Goal: Transaction & Acquisition: Purchase product/service

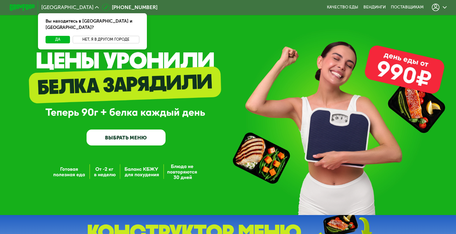
click at [90, 36] on button "Нет, я в другом городе" at bounding box center [106, 40] width 67 height 8
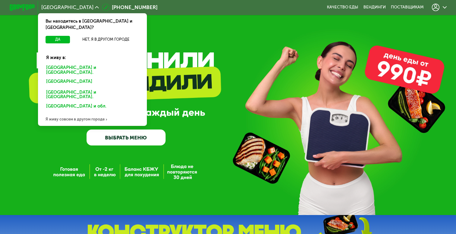
click at [70, 78] on div "[GEOGRAPHIC_DATA] и [GEOGRAPHIC_DATA]." at bounding box center [91, 83] width 99 height 10
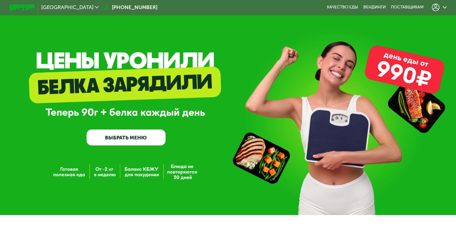
click at [137, 139] on link "ВЫБРАТЬ МЕНЮ" at bounding box center [126, 138] width 79 height 16
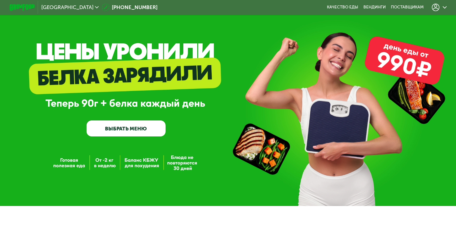
scroll to position [11, 0]
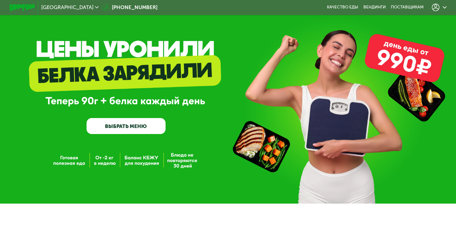
click at [144, 125] on link "ВЫБРАТЬ МЕНЮ" at bounding box center [126, 126] width 79 height 16
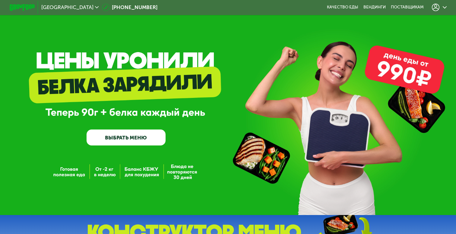
click at [118, 137] on link "ВЫБРАТЬ МЕНЮ" at bounding box center [126, 138] width 79 height 16
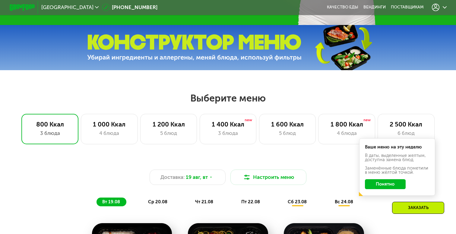
scroll to position [189, 0]
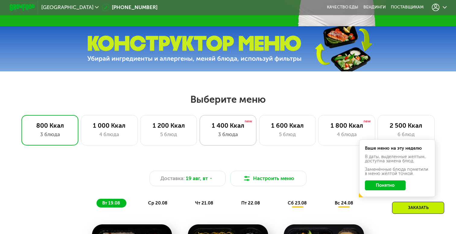
click at [259, 139] on div "1 400 Ккал 3 блюда" at bounding box center [287, 130] width 57 height 30
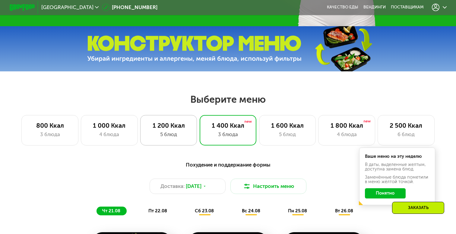
click at [178, 132] on div "5 блюд" at bounding box center [168, 135] width 43 height 8
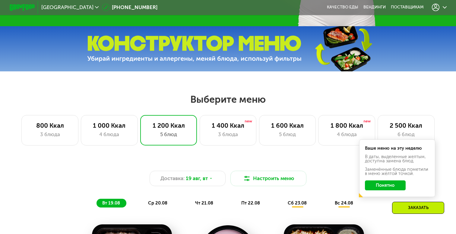
click at [394, 189] on button "Понятно" at bounding box center [385, 186] width 41 height 10
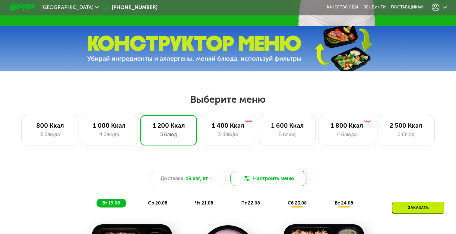
click at [269, 178] on button "Настроить меню" at bounding box center [269, 178] width 76 height 15
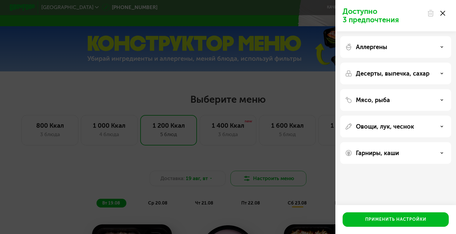
click at [269, 178] on div "Доступно 3 предпочтения Аллергены Десерты, выпечка, сахар Мясо, рыба Овощи, лук…" at bounding box center [228, 117] width 456 height 234
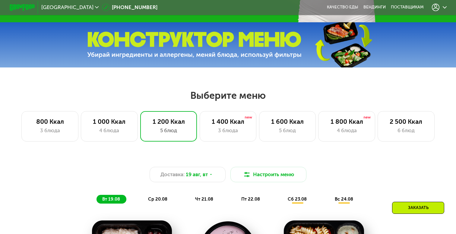
scroll to position [193, 0]
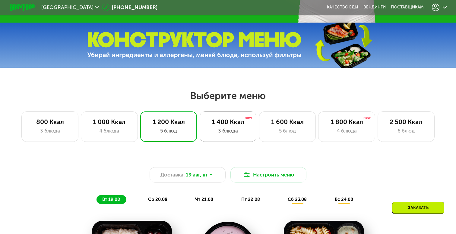
click at [216, 119] on div "1 400 Ккал" at bounding box center [227, 122] width 43 height 8
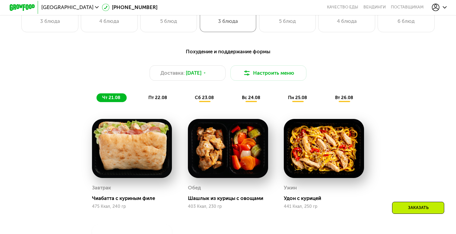
scroll to position [290, 0]
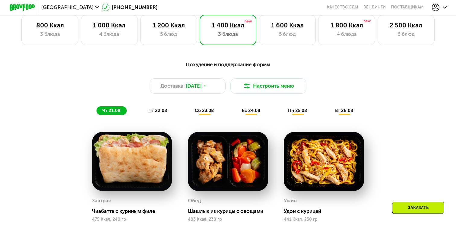
click at [189, 110] on div "пт 22.08" at bounding box center [204, 111] width 31 height 9
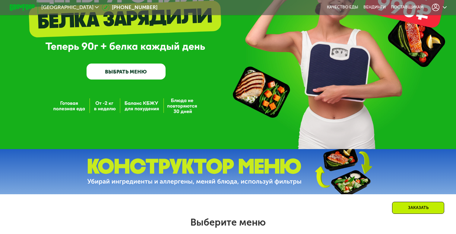
scroll to position [52, 0]
